Goal: Transaction & Acquisition: Purchase product/service

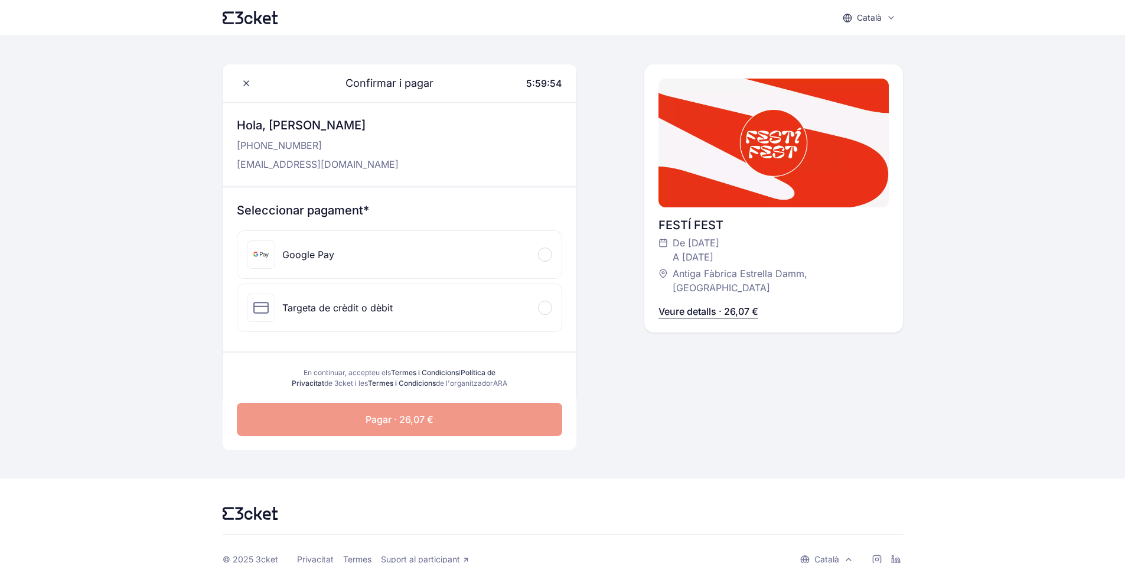
click at [544, 305] on div at bounding box center [545, 308] width 14 height 14
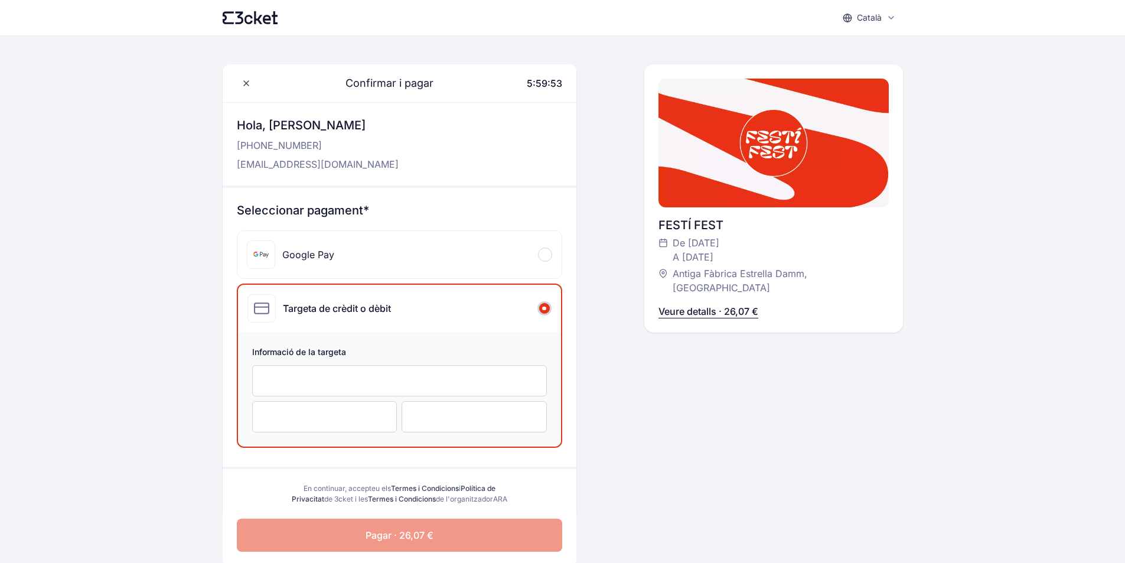
click at [358, 388] on div at bounding box center [399, 380] width 295 height 31
click at [419, 423] on div at bounding box center [473, 416] width 145 height 31
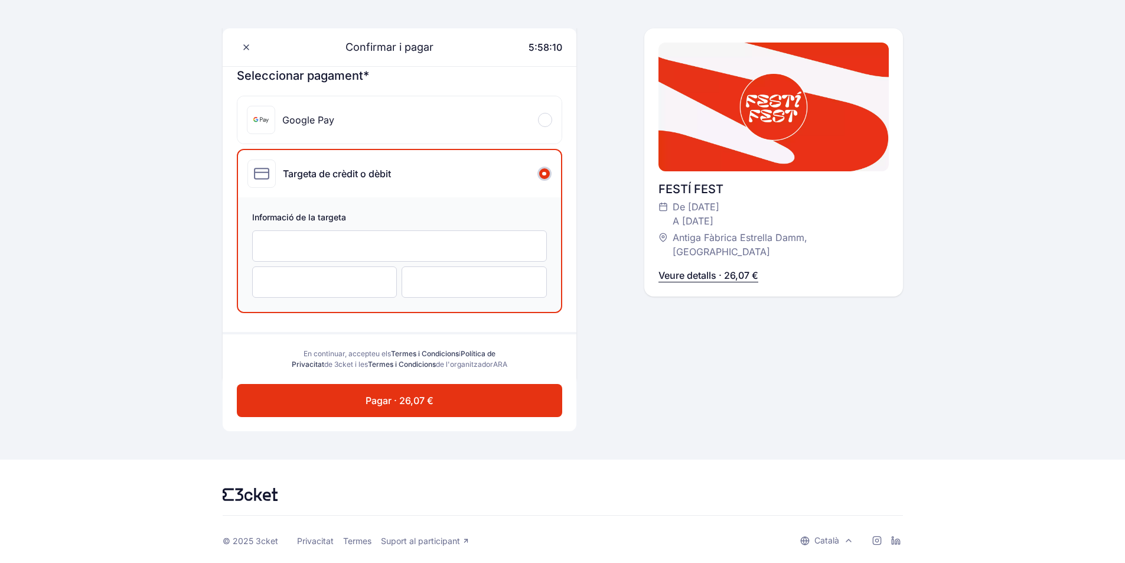
scroll to position [148, 0]
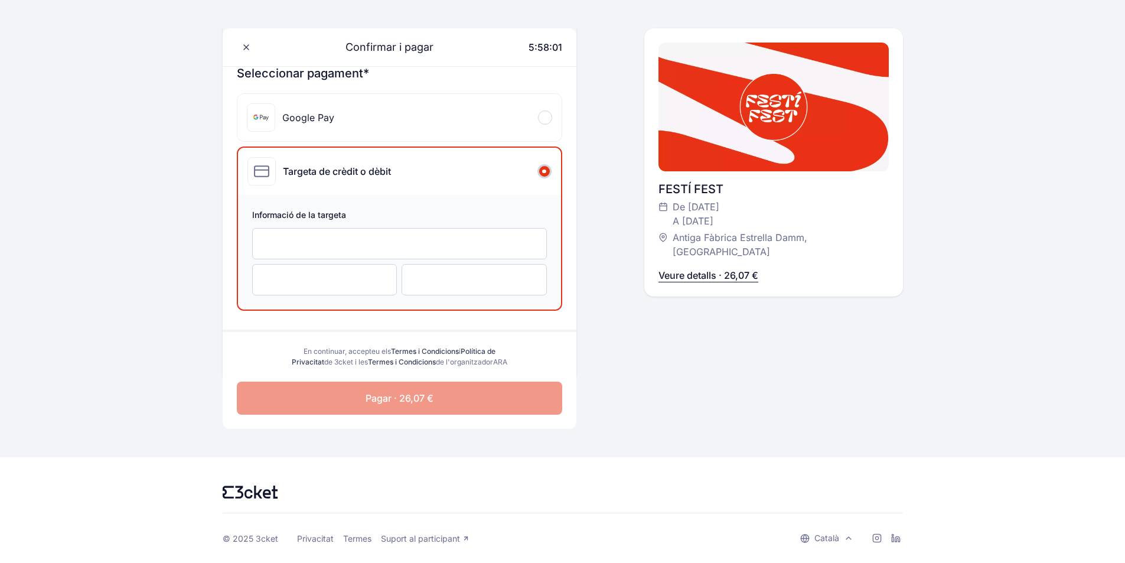
click at [360, 390] on button "Pagar · 26,07 €" at bounding box center [399, 397] width 325 height 33
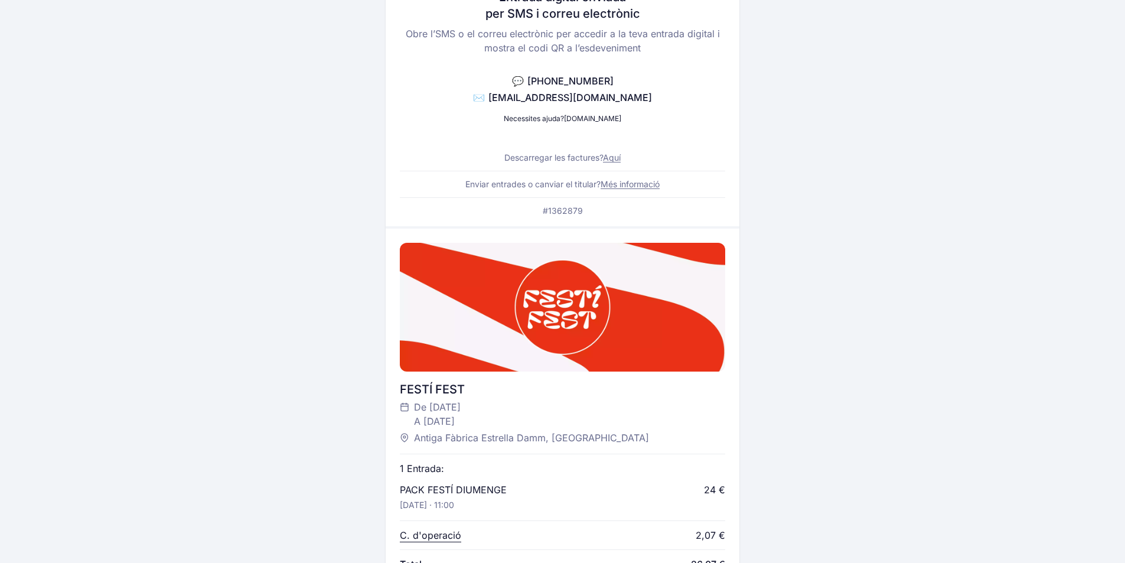
scroll to position [413, 0]
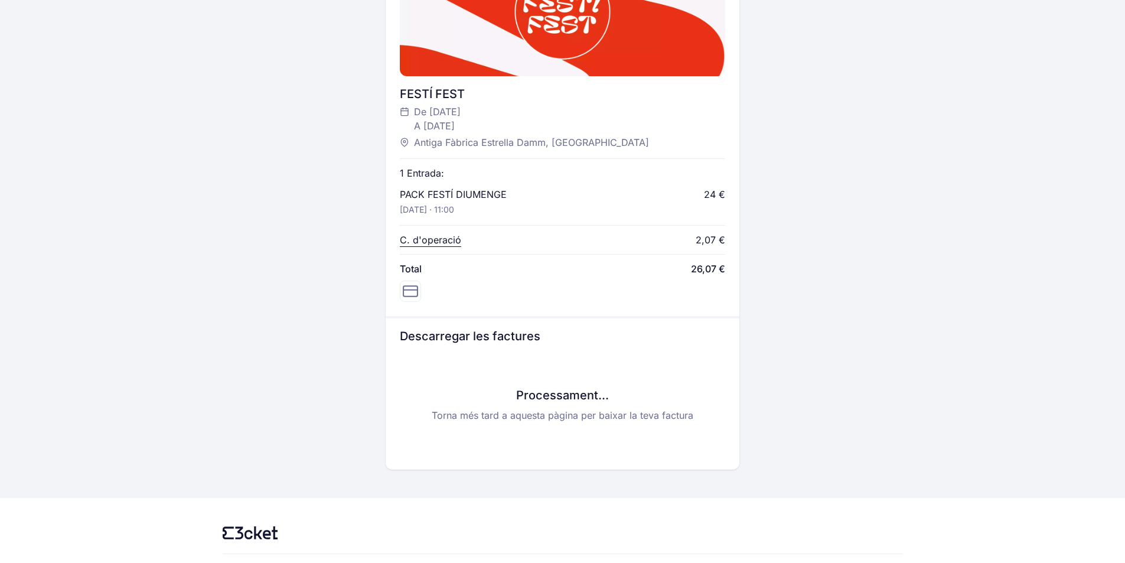
click at [433, 240] on p "C. d'operació" at bounding box center [430, 240] width 61 height 14
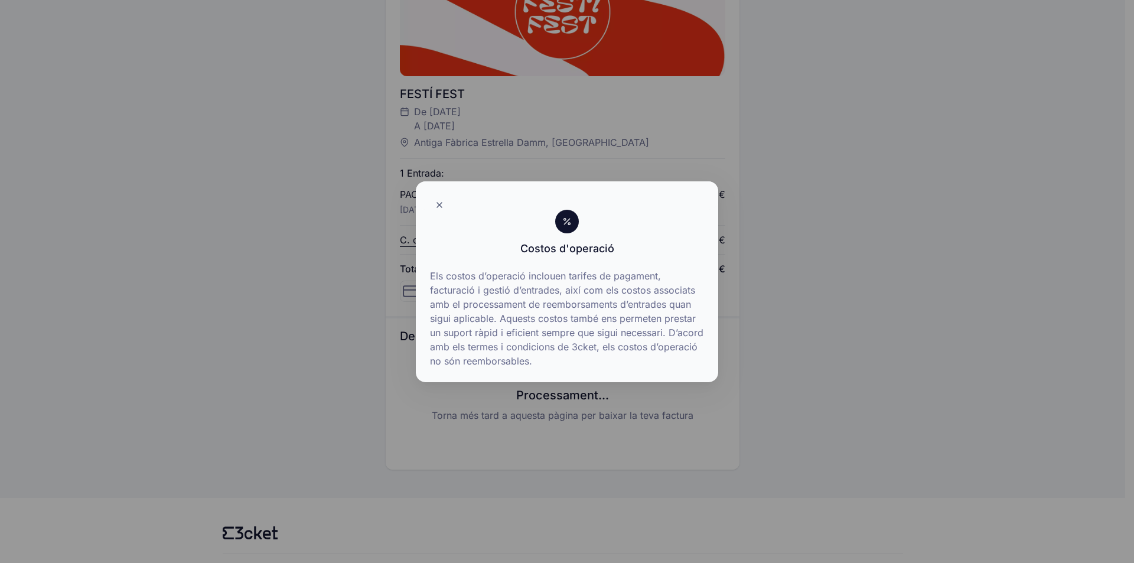
click at [316, 215] on div at bounding box center [567, 281] width 1134 height 563
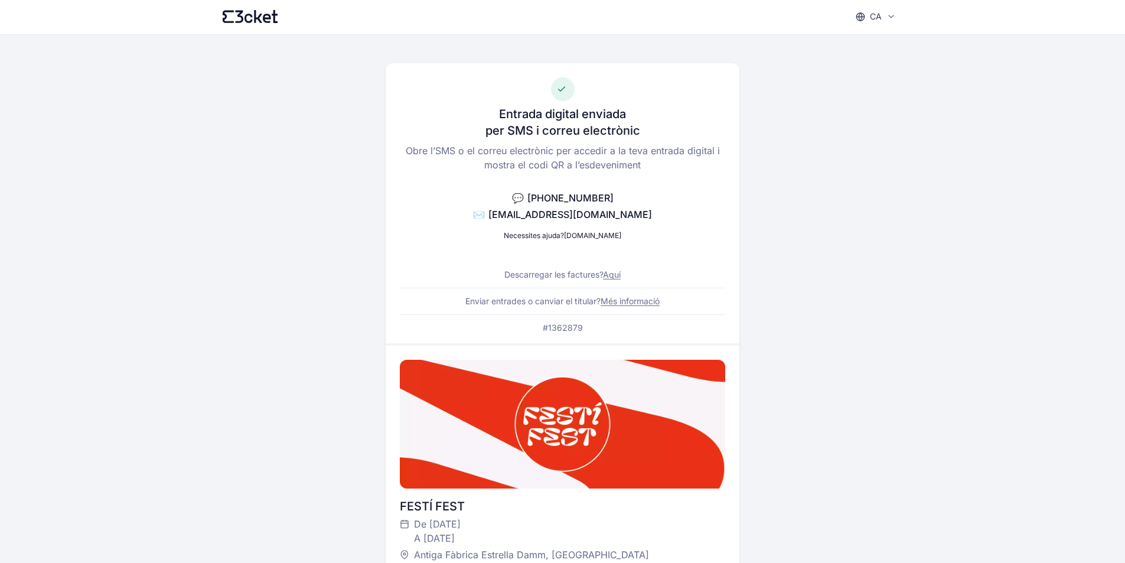
scroll to position [0, 0]
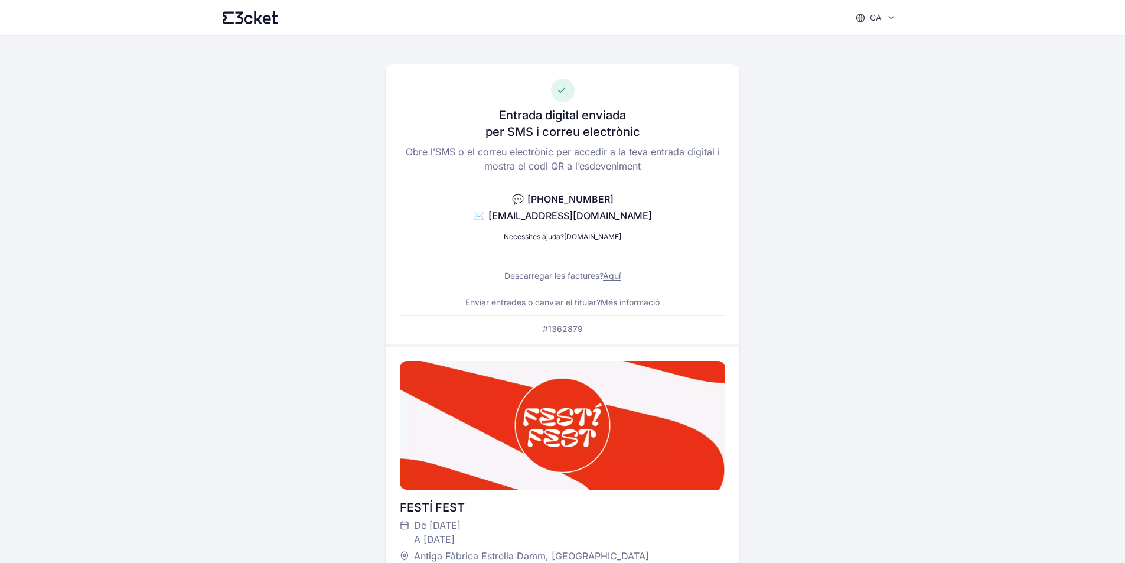
click at [607, 273] on link "Aquí" at bounding box center [612, 275] width 18 height 10
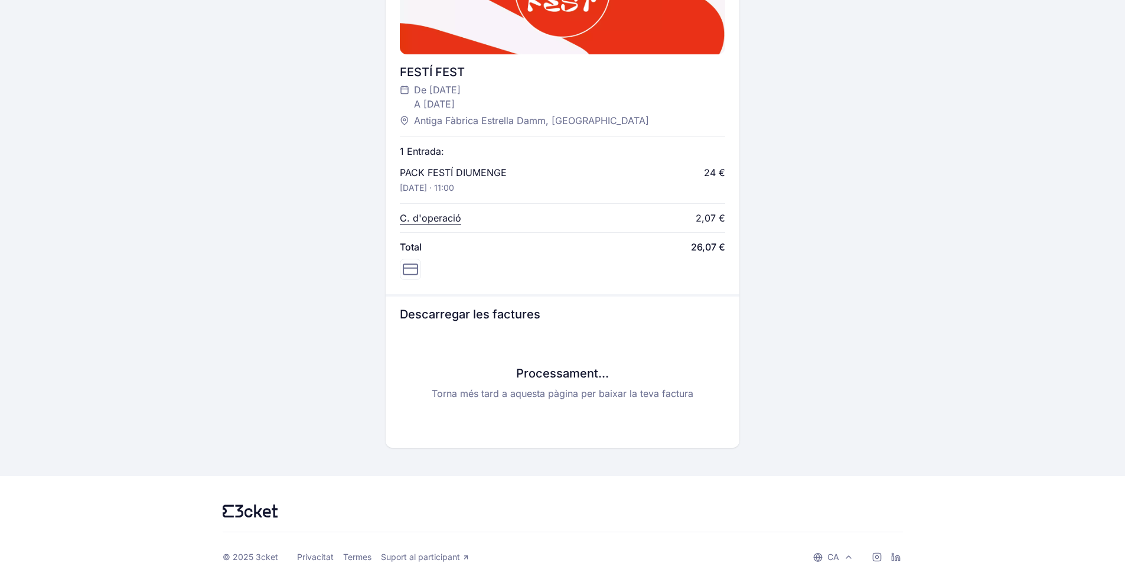
scroll to position [454, 0]
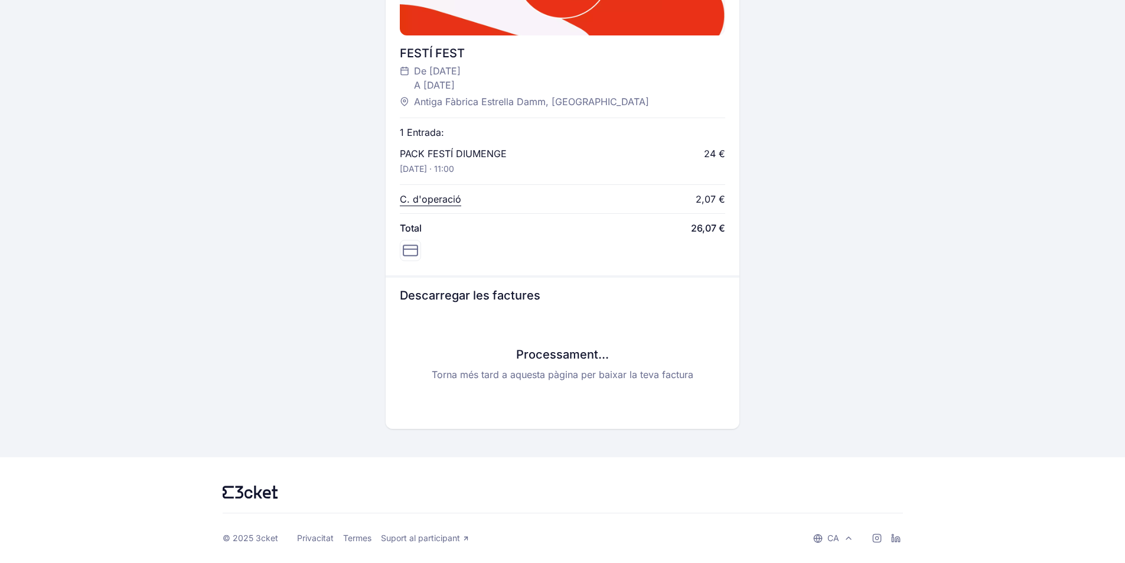
click at [586, 359] on h3 "Processament..." at bounding box center [562, 354] width 325 height 17
click at [409, 246] on icon at bounding box center [410, 250] width 15 height 15
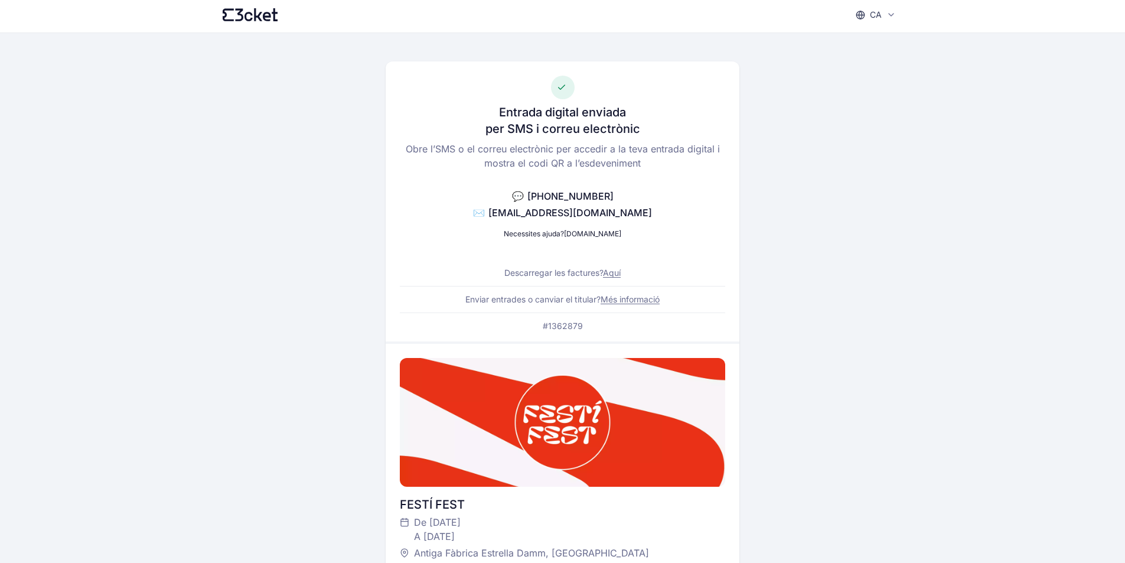
scroll to position [0, 0]
